Goal: Check status

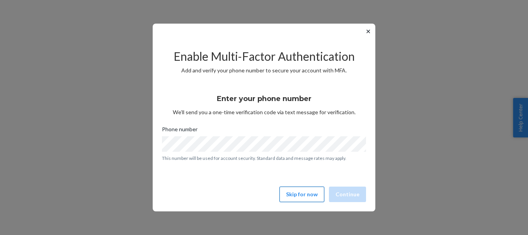
click at [306, 195] on button "Skip for now" at bounding box center [302, 193] width 45 height 15
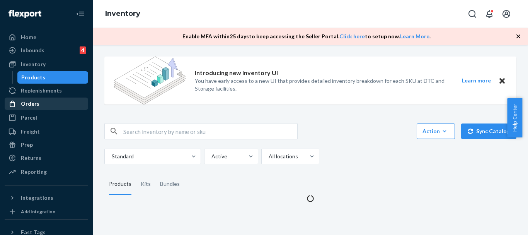
click at [38, 101] on div "Orders" at bounding box center [46, 103] width 82 height 11
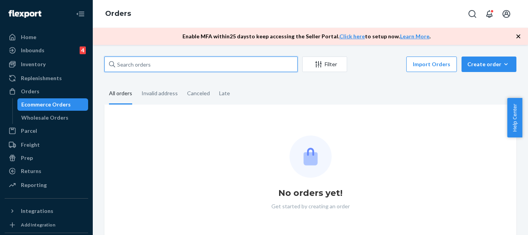
click at [171, 63] on input "text" at bounding box center [200, 63] width 193 height 15
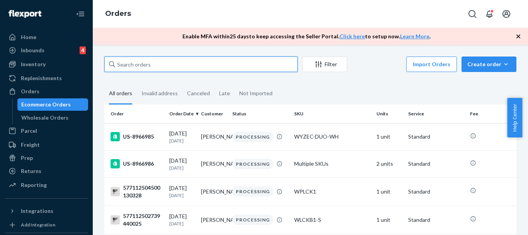
paste input "US-8955454"
type input "US-8955454"
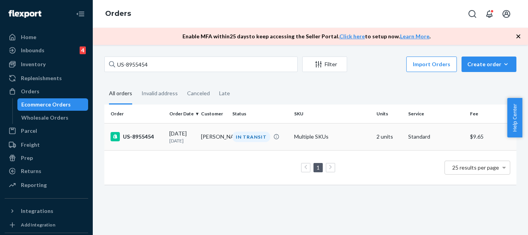
click at [188, 135] on div "[DATE] [DATE]" at bounding box center [182, 137] width 26 height 14
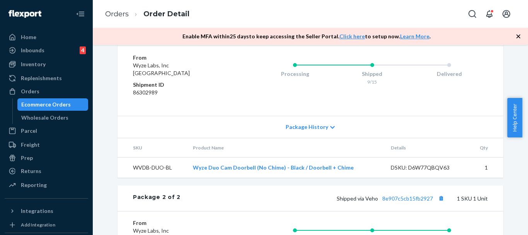
scroll to position [348, 0]
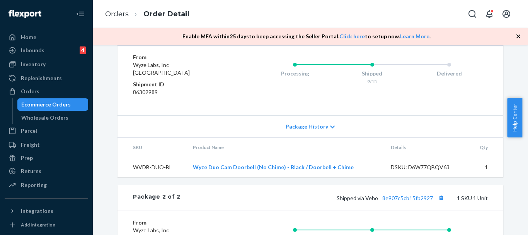
click at [323, 130] on span "Package History" at bounding box center [307, 127] width 43 height 8
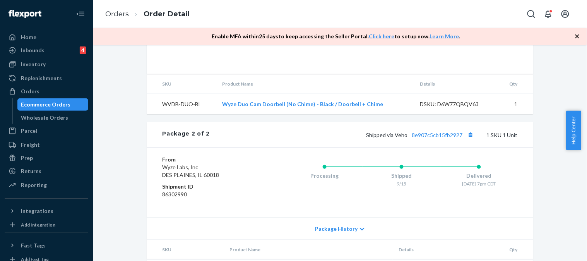
scroll to position [716, 0]
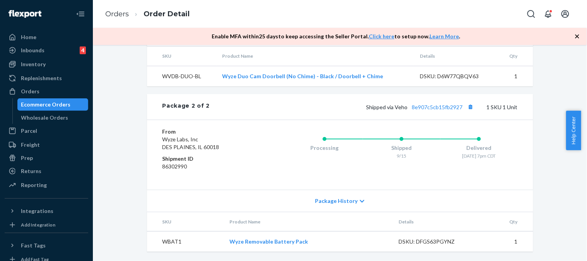
click at [339, 200] on span "Package History" at bounding box center [336, 201] width 43 height 8
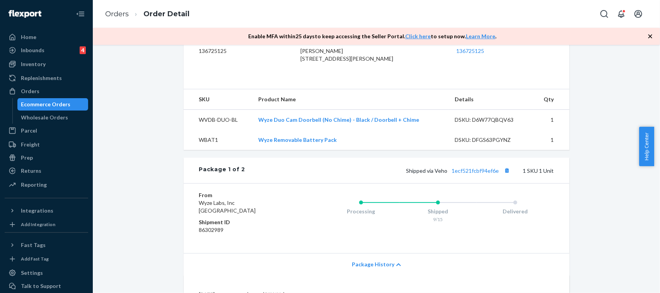
scroll to position [113, 0]
